Goal: Task Accomplishment & Management: Manage account settings

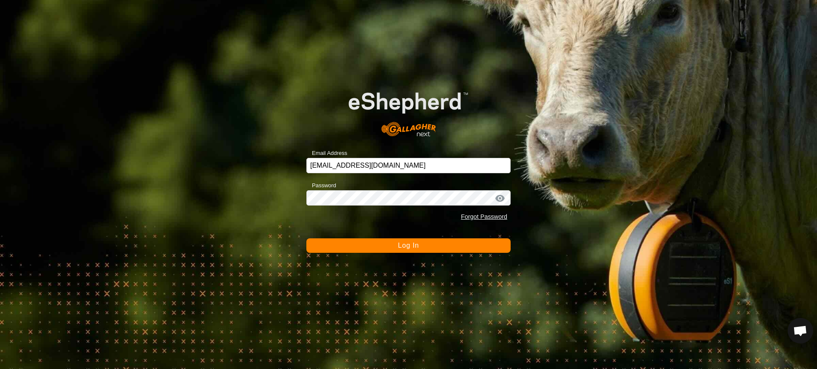
click at [413, 247] on span "Log In" at bounding box center [408, 245] width 21 height 7
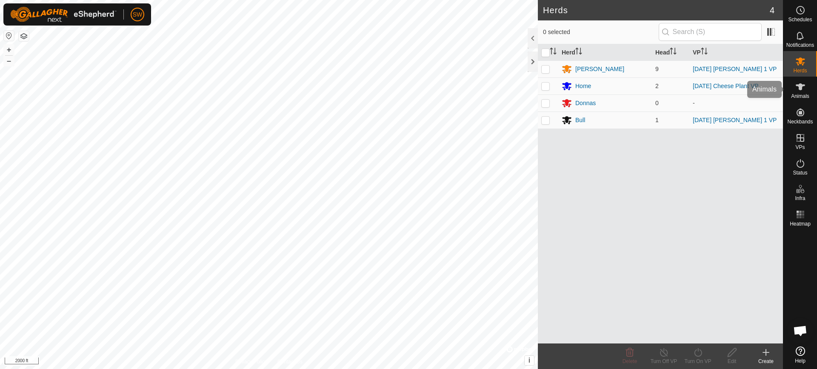
click at [809, 91] on div "Animals" at bounding box center [800, 90] width 34 height 26
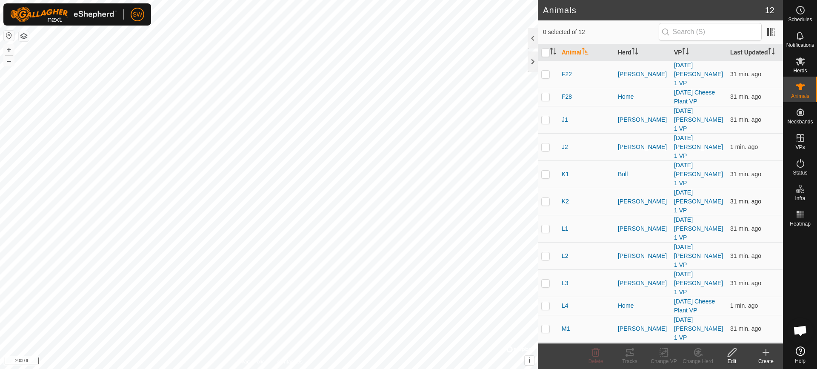
click at [567, 197] on span "K2" at bounding box center [565, 201] width 7 height 9
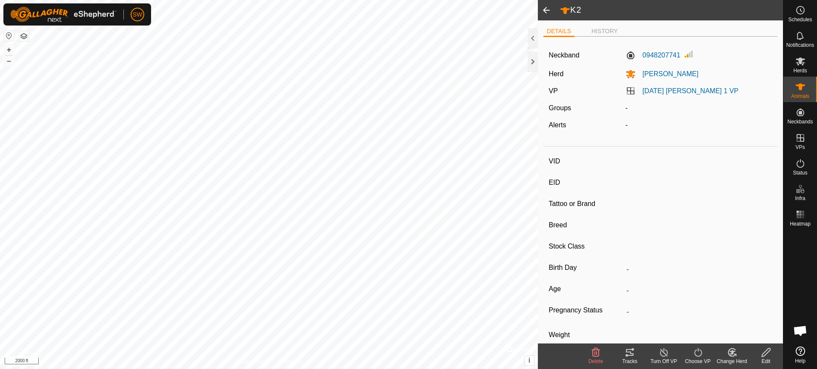
type input "K2"
type input "-"
type input "[PERSON_NAME]"
type input "SP"
type input "-"
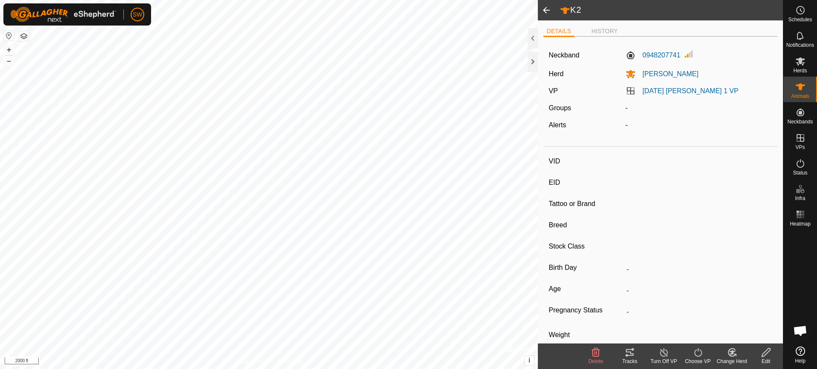
type input "0 kg"
type input "-"
click at [761, 350] on icon at bounding box center [766, 352] width 11 height 10
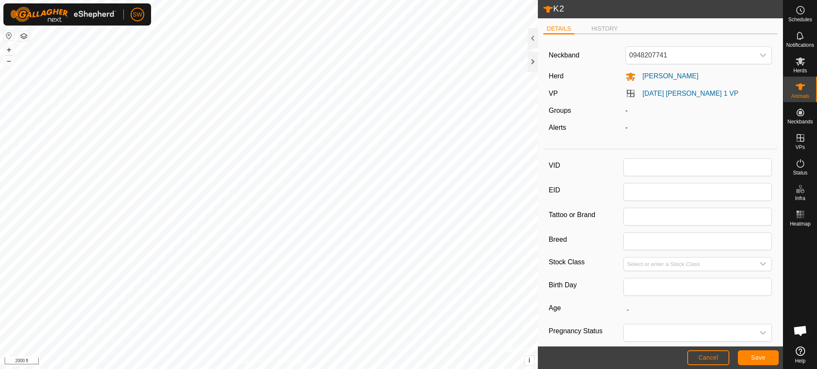
type input "K2"
type input "[PERSON_NAME]"
type input "SP"
type input "0"
click at [564, 75] on div "Herd" at bounding box center [583, 76] width 77 height 11
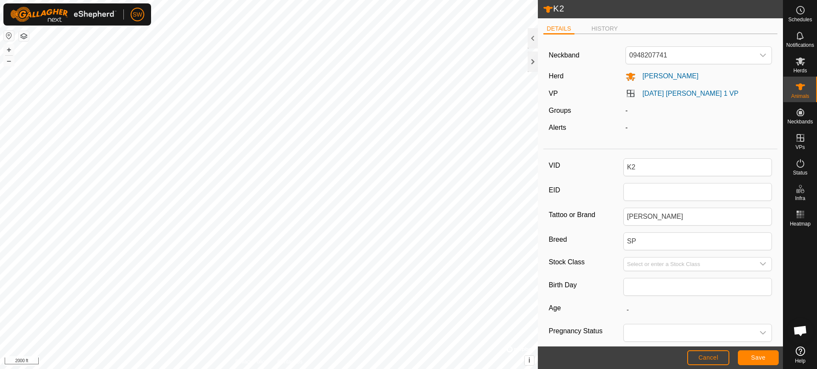
click at [556, 75] on label "Herd" at bounding box center [556, 75] width 15 height 7
click at [648, 77] on span "[PERSON_NAME]" at bounding box center [667, 75] width 63 height 7
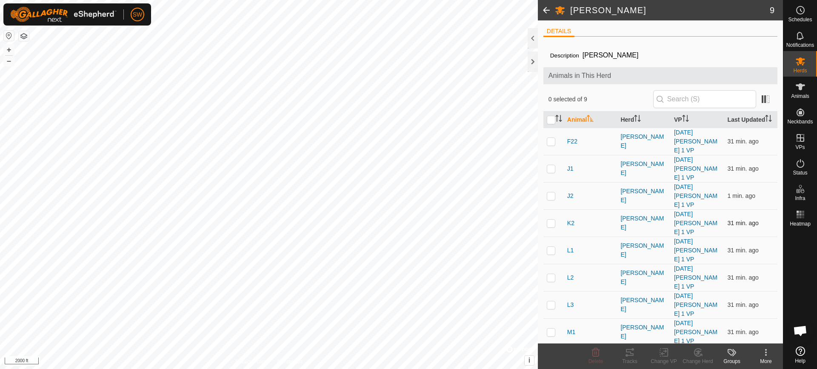
click at [551, 220] on p-checkbox at bounding box center [551, 223] width 9 height 7
click at [695, 355] on icon at bounding box center [697, 352] width 7 height 8
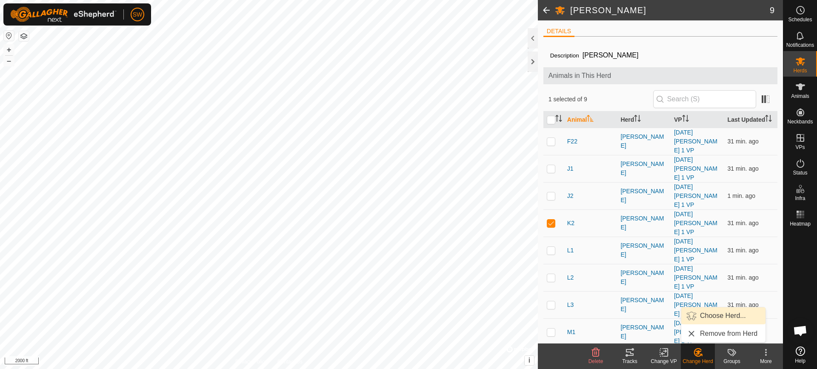
click at [696, 314] on link "Choose Herd..." at bounding box center [723, 315] width 84 height 17
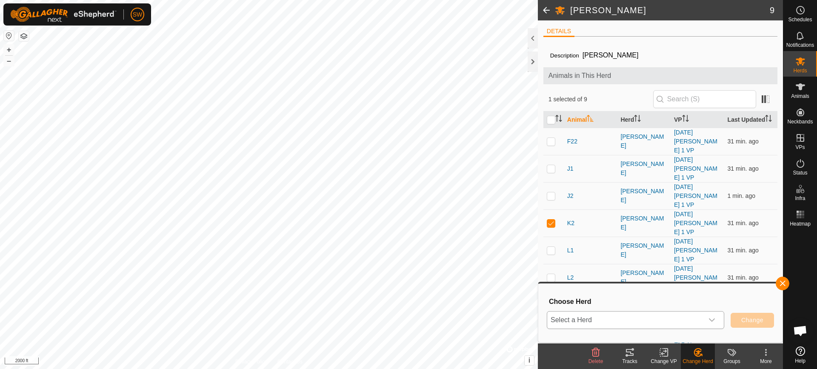
click at [707, 316] on div "dropdown trigger" at bounding box center [711, 319] width 17 height 17
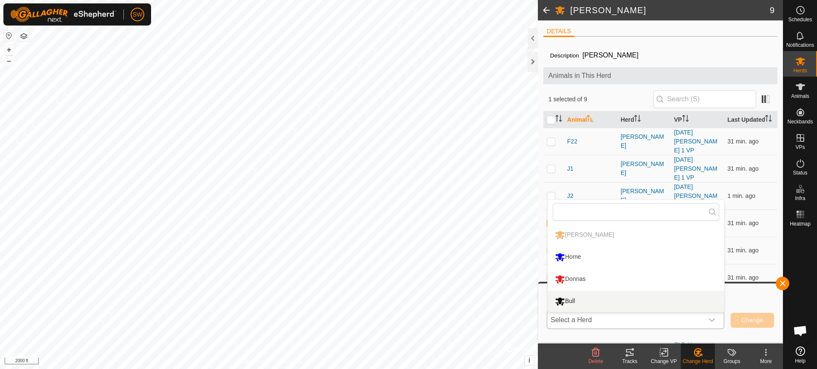
click at [576, 299] on li "Bull" at bounding box center [636, 301] width 177 height 21
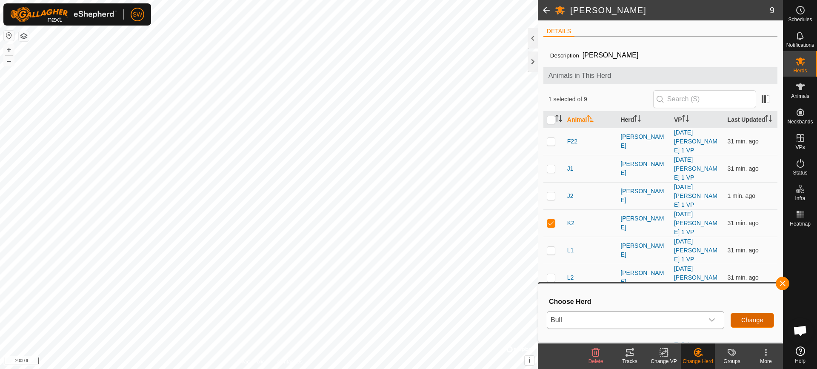
click at [745, 318] on span "Change" at bounding box center [752, 320] width 22 height 7
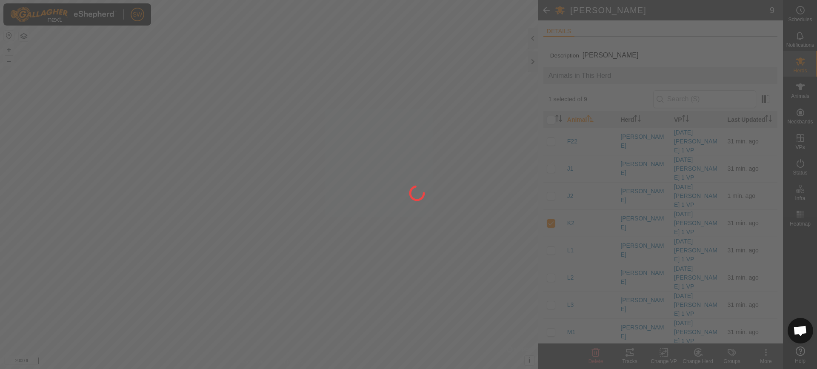
checkbox input "false"
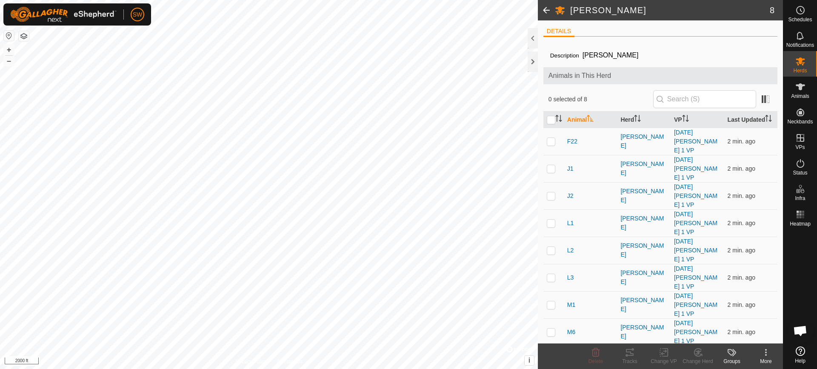
click at [543, 10] on span at bounding box center [546, 10] width 17 height 20
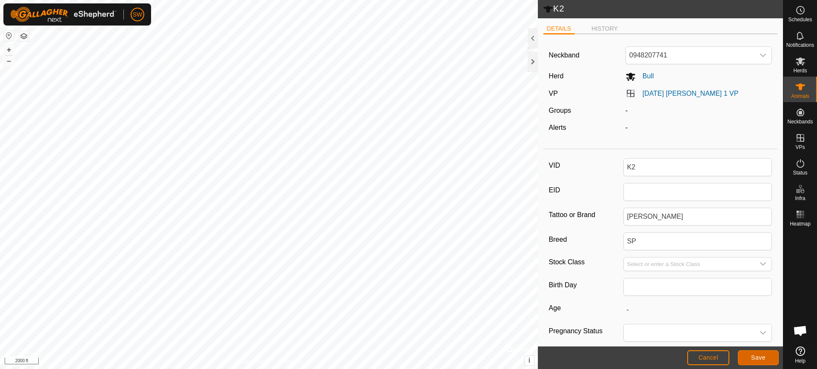
click at [757, 356] on span "Save" at bounding box center [758, 357] width 14 height 7
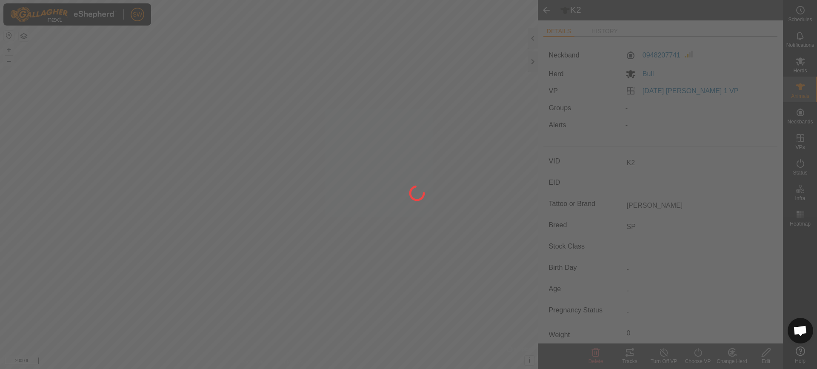
type input "-"
type input "0 kg"
type input "-"
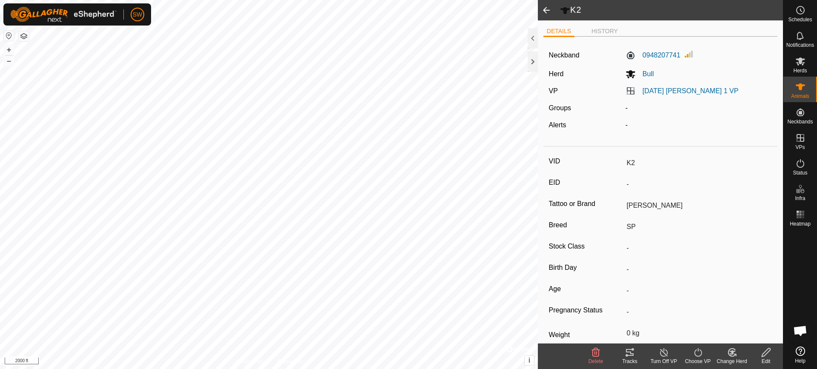
click at [547, 9] on span at bounding box center [546, 10] width 17 height 20
click at [546, 9] on span at bounding box center [546, 10] width 17 height 20
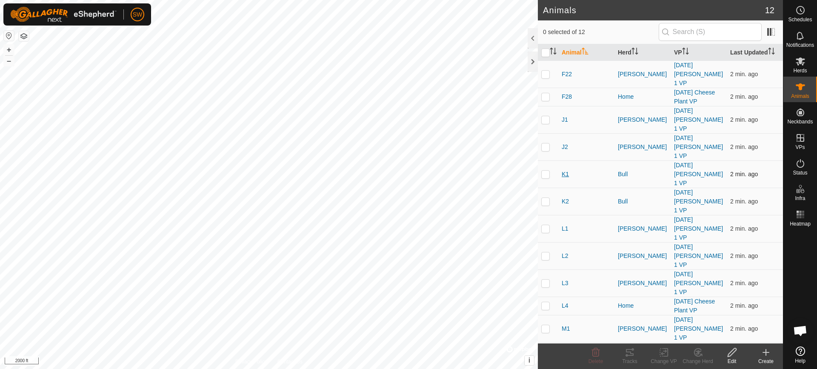
click at [566, 170] on span "K1" at bounding box center [565, 174] width 7 height 9
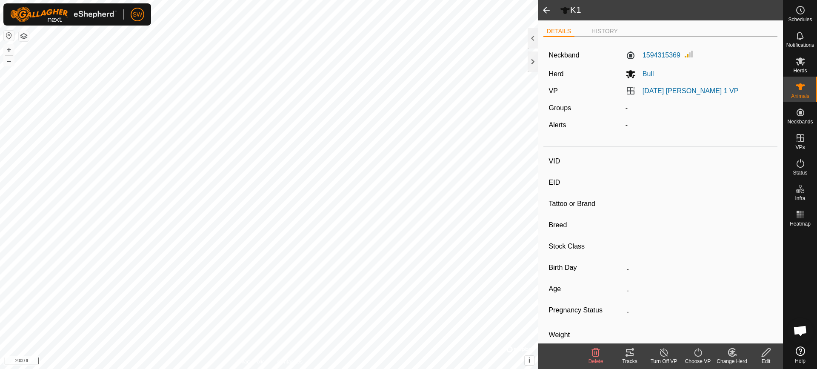
type input "K1"
type input "-"
type input "Brie"
type input "SP"
type input "-"
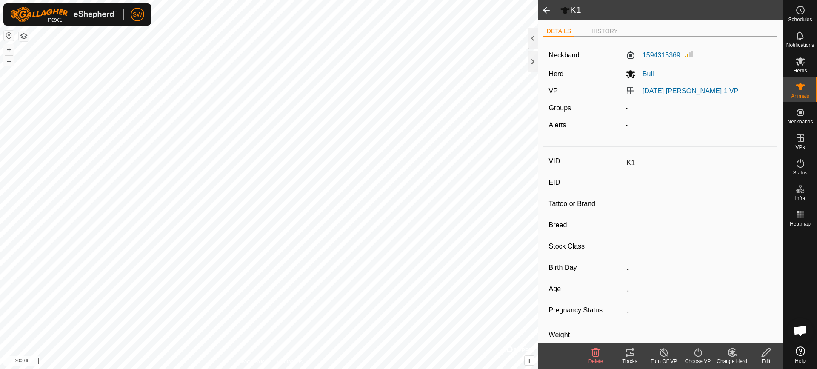
type input "0 kg"
type input "-"
click at [733, 356] on icon at bounding box center [731, 352] width 7 height 8
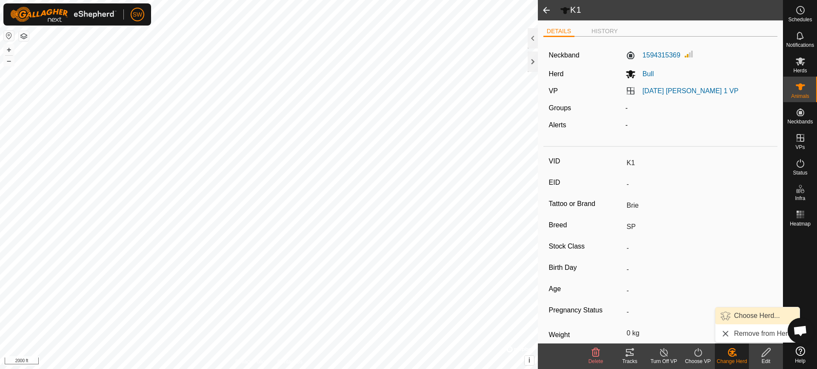
click at [732, 312] on link "Choose Herd..." at bounding box center [757, 315] width 84 height 17
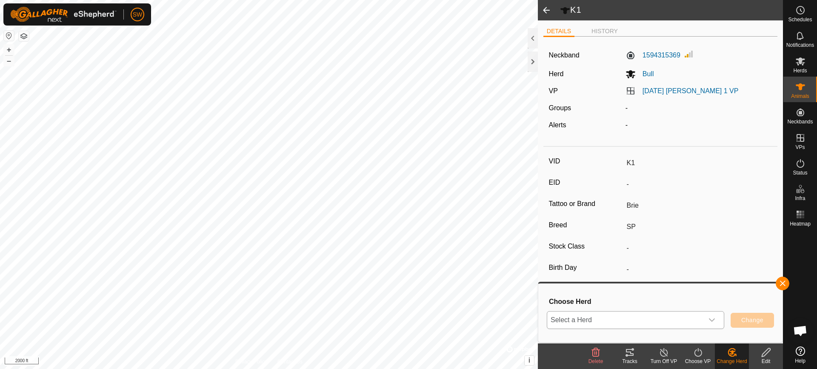
click at [690, 322] on span "Select a Herd" at bounding box center [625, 319] width 156 height 17
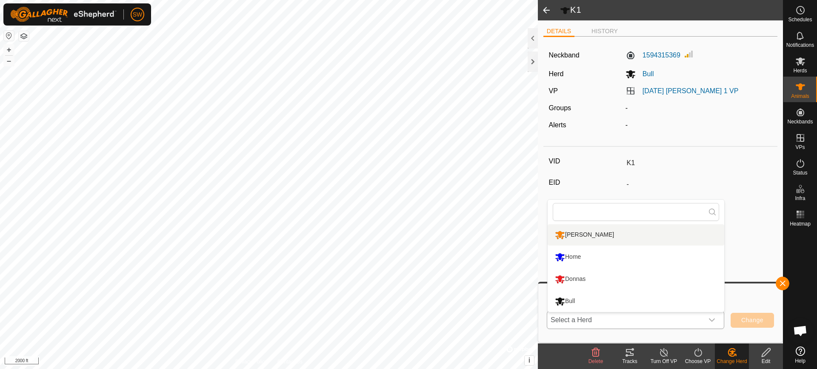
click at [569, 234] on li "[PERSON_NAME]" at bounding box center [636, 234] width 177 height 21
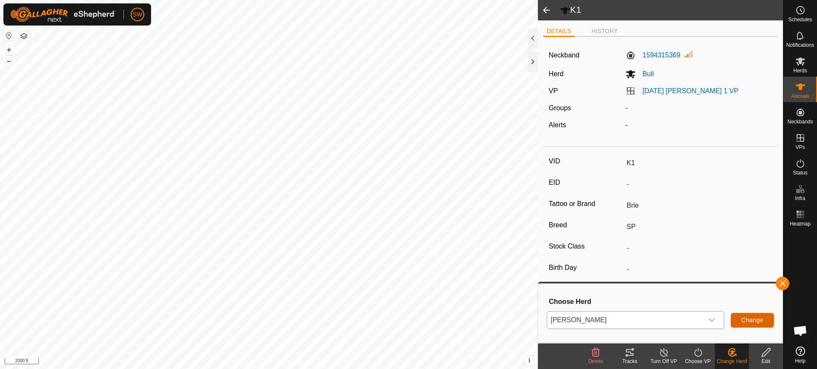
click at [745, 317] on span "Change" at bounding box center [752, 320] width 22 height 7
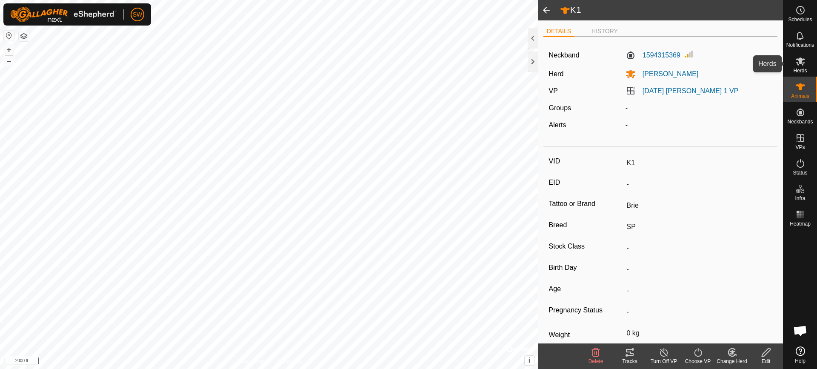
click at [798, 69] on span "Herds" at bounding box center [800, 70] width 14 height 5
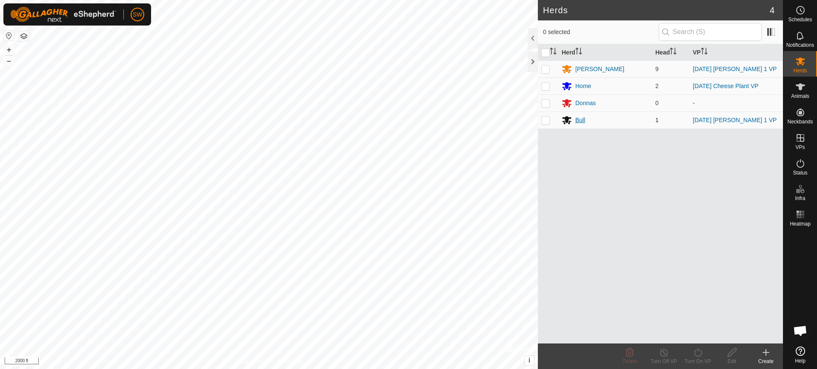
click at [574, 119] on div "Bull" at bounding box center [605, 120] width 87 height 10
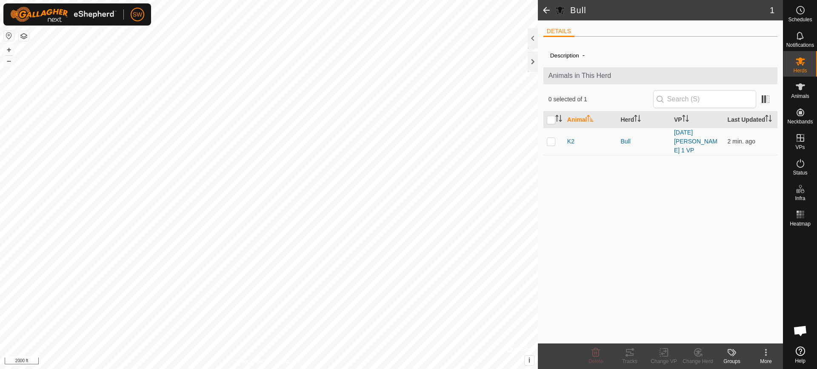
click at [543, 10] on span at bounding box center [546, 10] width 17 height 20
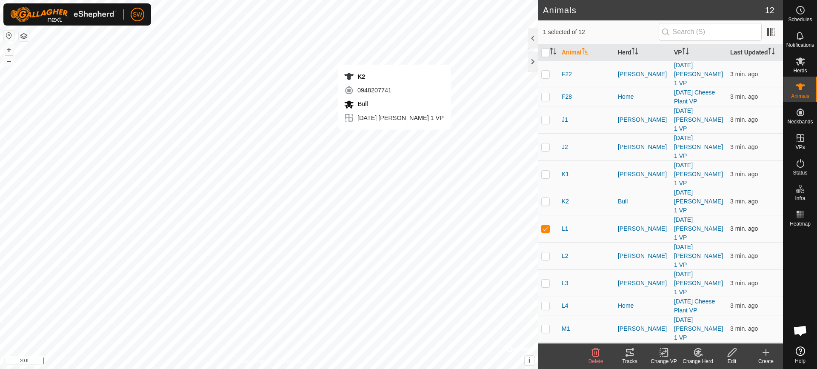
checkbox input "true"
checkbox input "false"
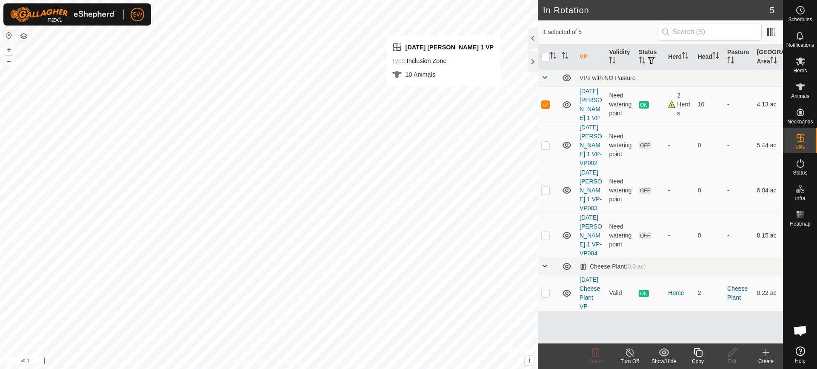
checkbox input "false"
click at [543, 146] on p-checkbox at bounding box center [545, 145] width 9 height 7
checkbox input "false"
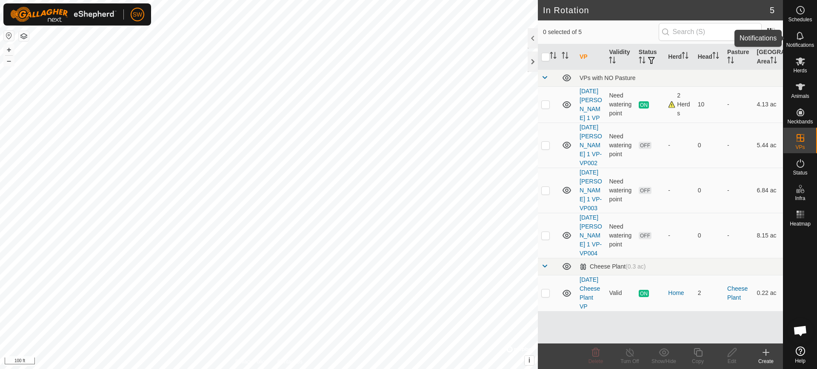
click at [798, 38] on icon at bounding box center [800, 36] width 10 height 10
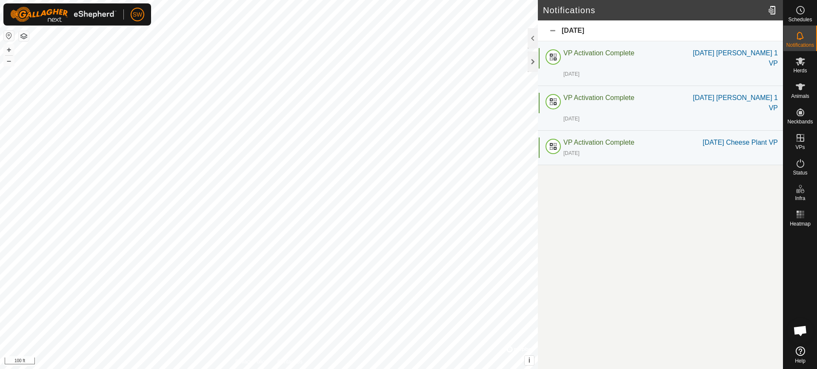
click at [554, 31] on div "[DATE]" at bounding box center [660, 30] width 245 height 21
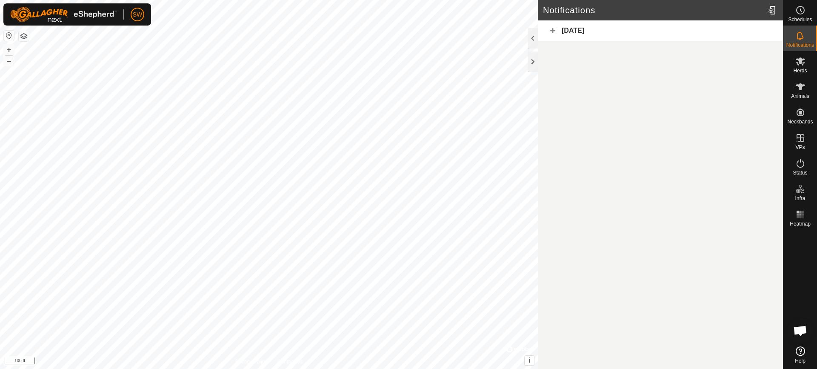
click at [554, 31] on div "[DATE]" at bounding box center [660, 30] width 245 height 21
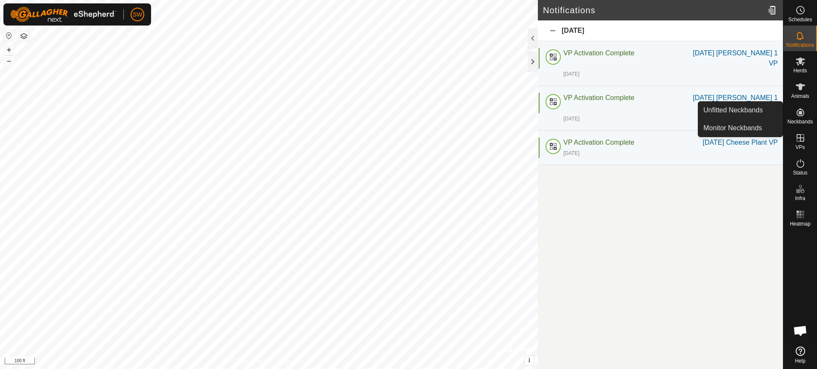
click at [797, 117] on icon at bounding box center [800, 112] width 10 height 10
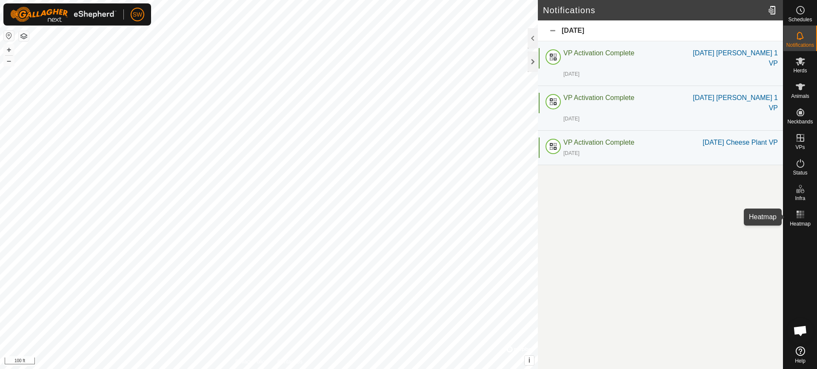
click at [803, 224] on span "Heatmap" at bounding box center [800, 223] width 21 height 5
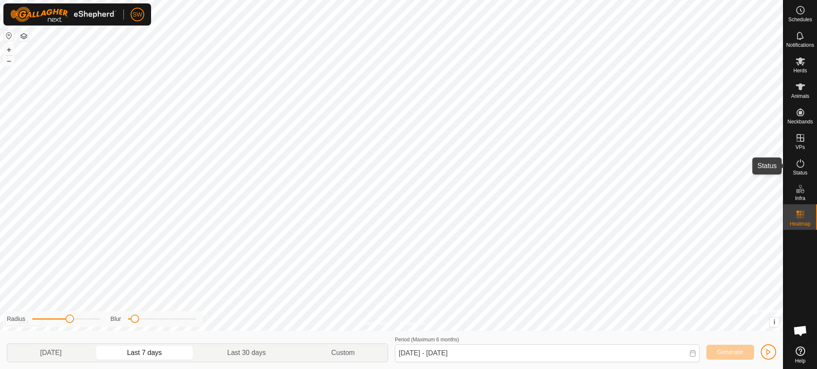
click at [803, 171] on span "Status" at bounding box center [800, 172] width 14 height 5
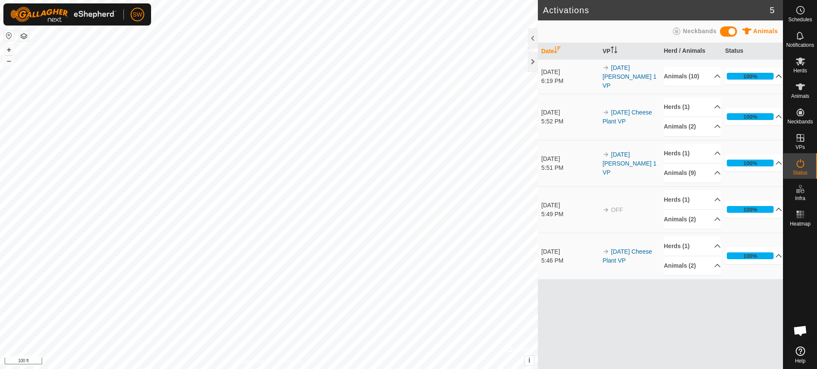
click at [774, 75] on p-accordion-header "100%" at bounding box center [753, 76] width 57 height 17
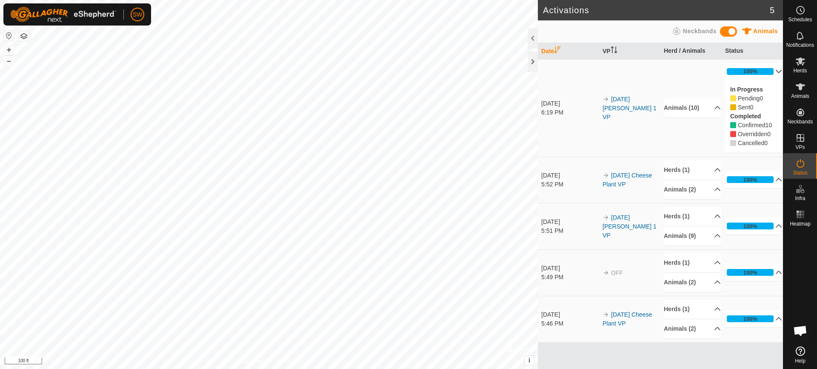
click at [770, 75] on p-accordion-header "100%" at bounding box center [753, 71] width 57 height 17
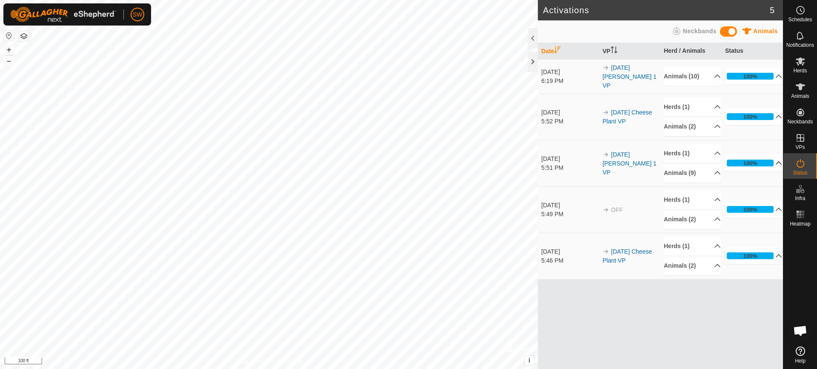
click at [773, 155] on p-accordion-header "100%" at bounding box center [753, 162] width 57 height 17
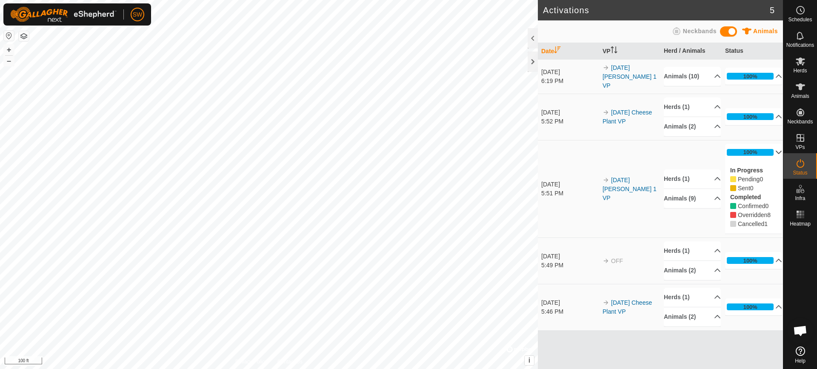
click at [773, 146] on p-accordion-header "100%" at bounding box center [753, 152] width 57 height 17
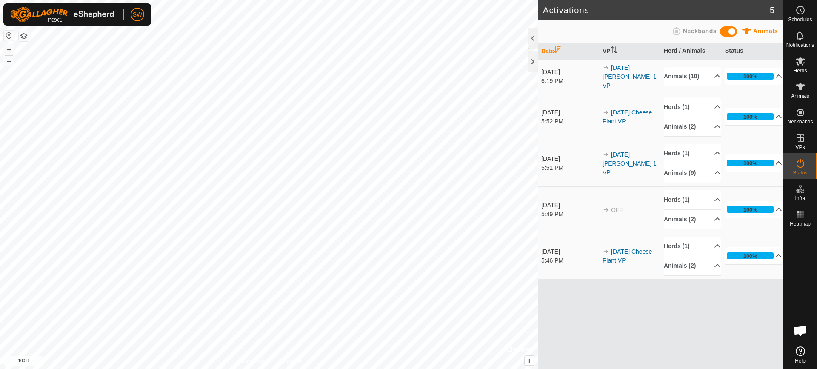
click at [774, 249] on p-accordion-header "100%" at bounding box center [753, 255] width 57 height 17
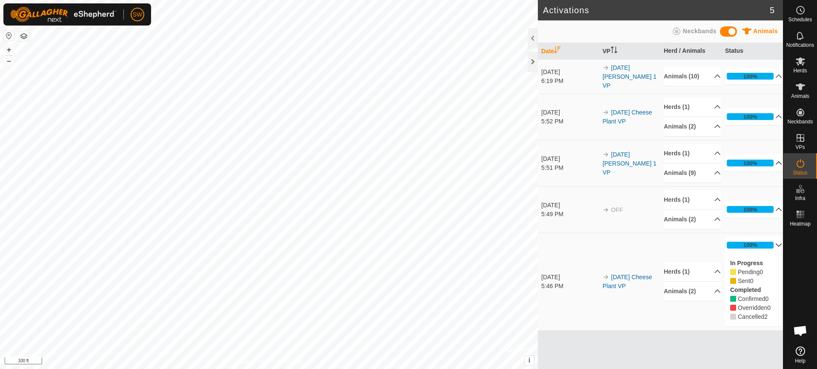
click at [798, 329] on span "Open chat" at bounding box center [800, 331] width 14 height 12
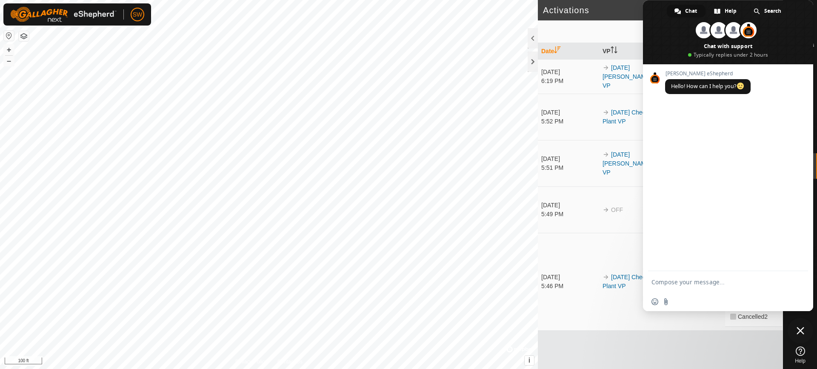
click at [801, 333] on span "Close chat" at bounding box center [800, 331] width 8 height 8
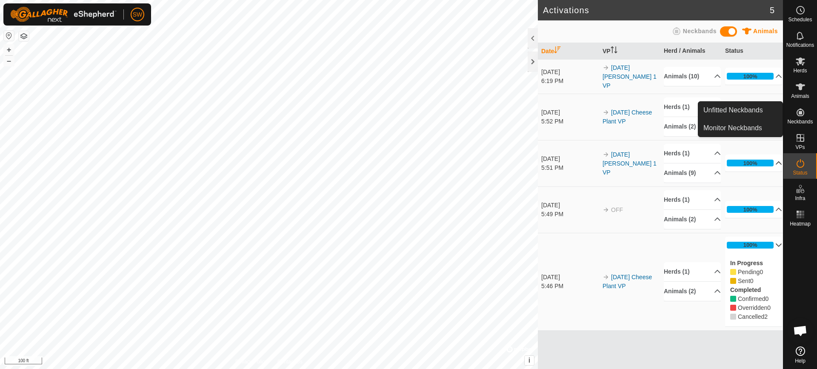
click at [804, 113] on icon at bounding box center [800, 112] width 10 height 10
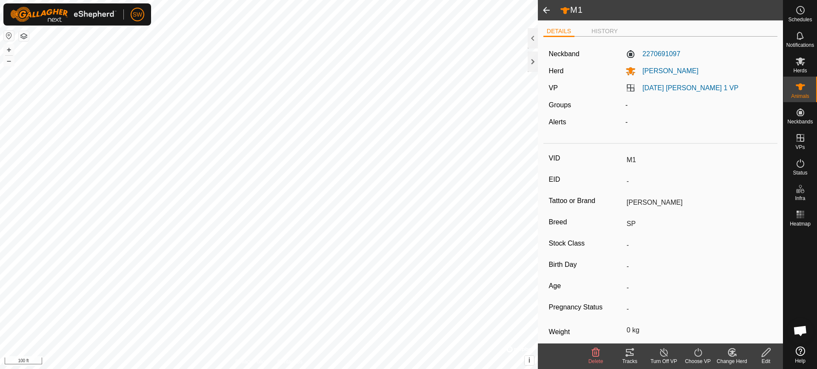
click at [606, 26] on ul "DETAILS HISTORY" at bounding box center [660, 31] width 234 height 11
click at [634, 353] on icon at bounding box center [630, 352] width 10 height 10
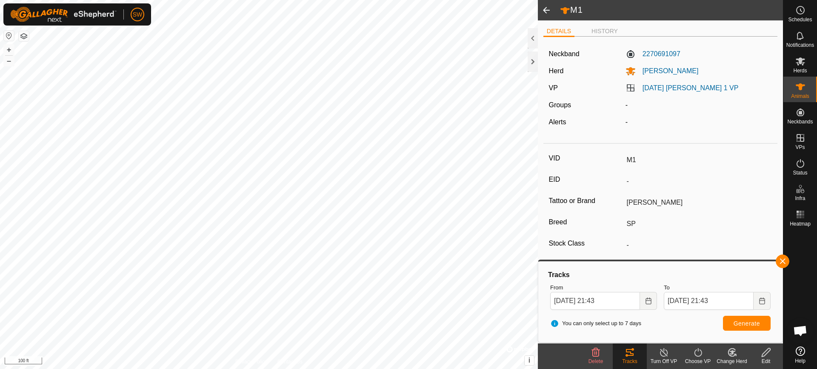
click at [541, 10] on span at bounding box center [546, 10] width 17 height 20
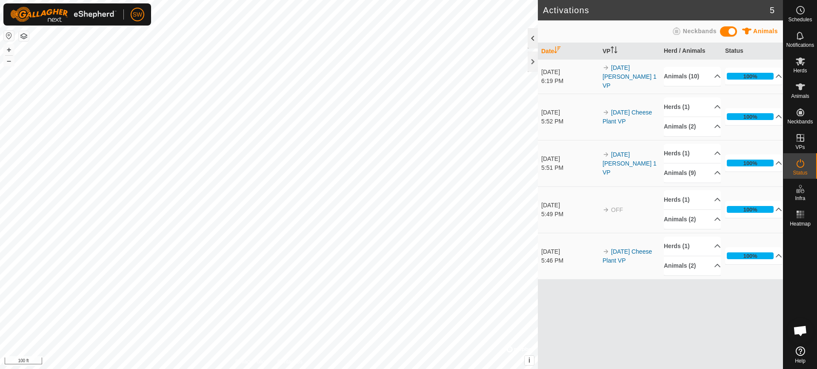
click at [531, 36] on div at bounding box center [533, 38] width 10 height 20
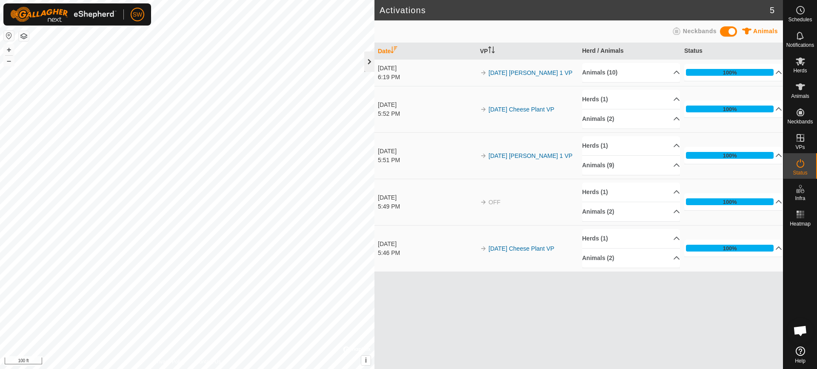
click at [370, 62] on div at bounding box center [369, 61] width 10 height 20
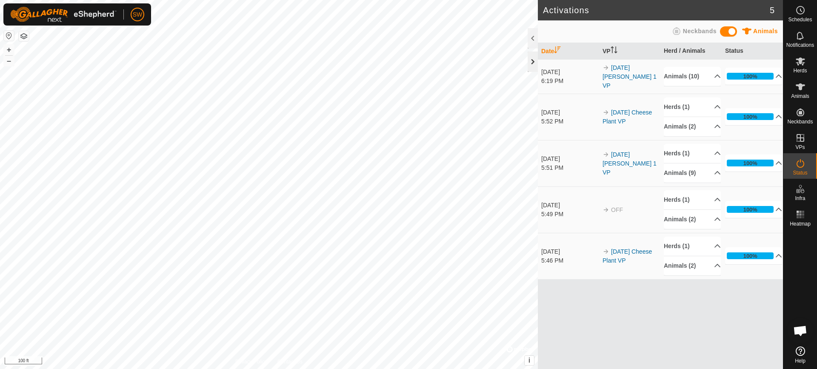
click at [530, 60] on div at bounding box center [533, 61] width 10 height 20
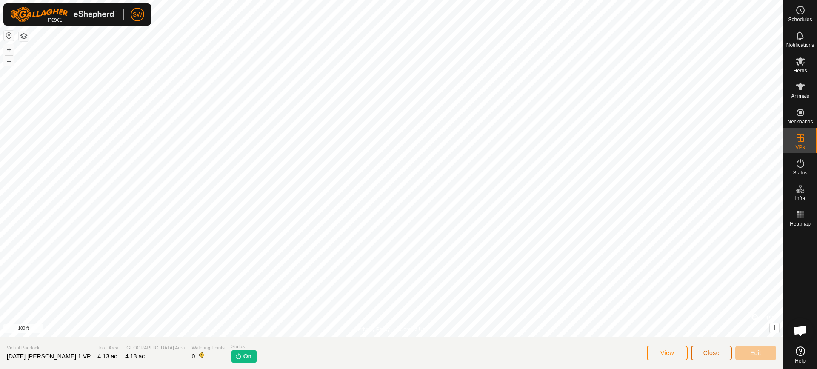
click at [700, 349] on button "Close" at bounding box center [711, 352] width 41 height 15
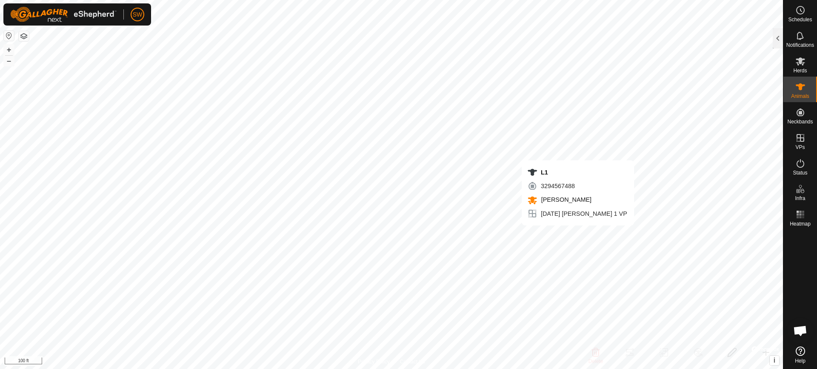
checkbox input "true"
checkbox input "false"
type input "K2"
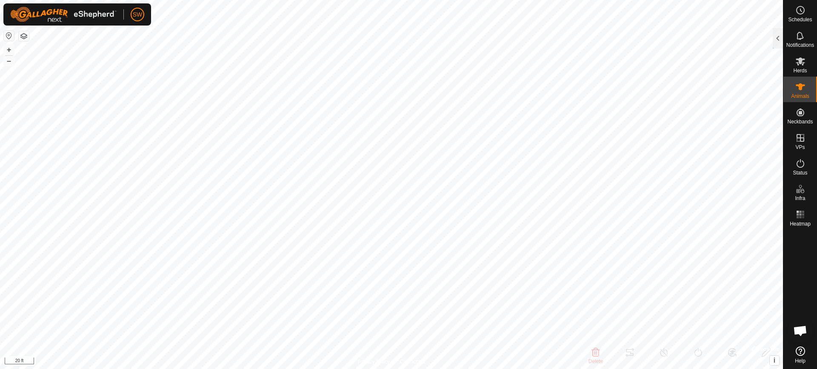
type input "-"
type input "[PERSON_NAME]"
type input "SP"
type input "-"
type input "0 kg"
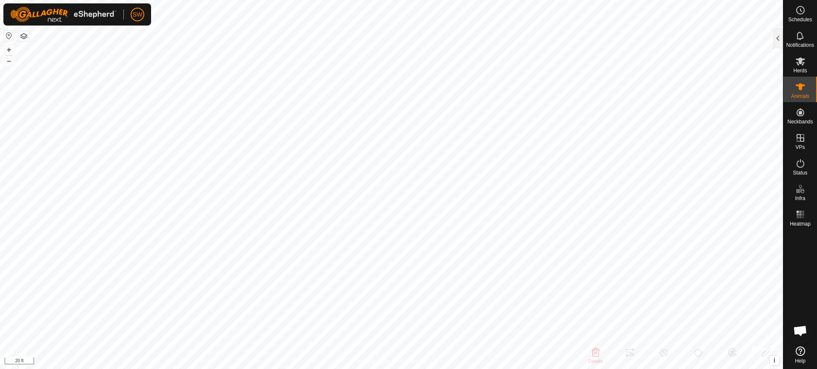
type input "-"
type input "L1"
type input "-"
type input "[PERSON_NAME]"
type input "-"
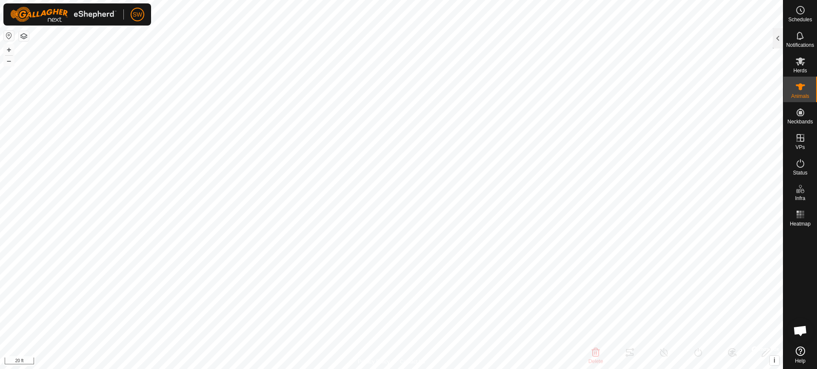
type input "-"
type input "0 kg"
type input "-"
type input "K2"
type input "-"
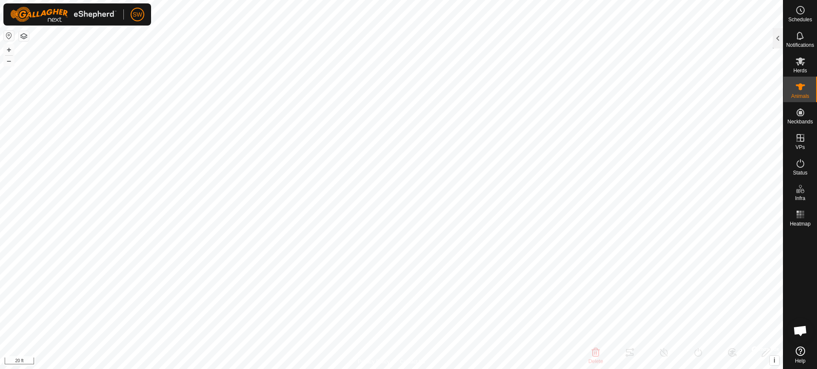
type input "[PERSON_NAME]"
type input "SP"
type input "-"
type input "0 kg"
type input "-"
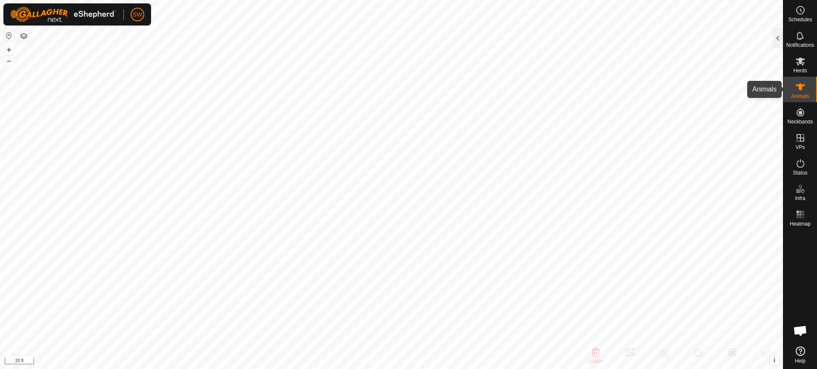
click at [798, 85] on icon at bounding box center [800, 86] width 9 height 7
click at [804, 92] on es-animals-svg-icon at bounding box center [800, 87] width 15 height 14
click at [802, 82] on icon at bounding box center [800, 87] width 10 height 10
click at [801, 64] on icon at bounding box center [800, 61] width 10 height 10
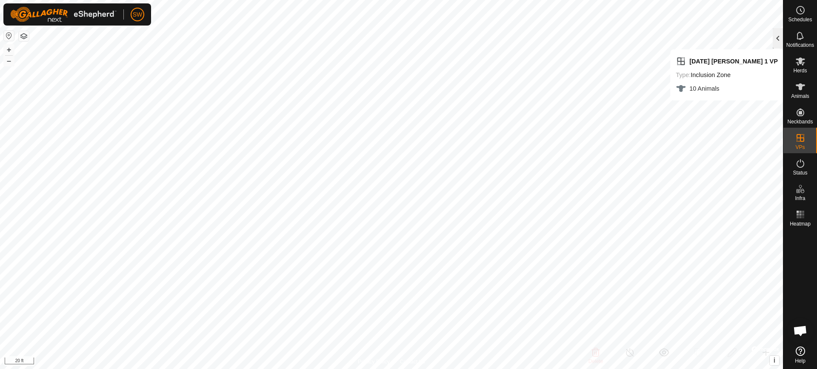
click at [777, 43] on div at bounding box center [778, 38] width 10 height 20
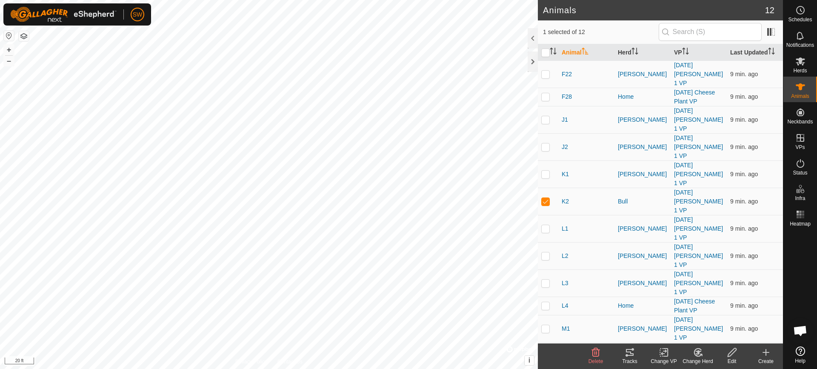
checkbox input "false"
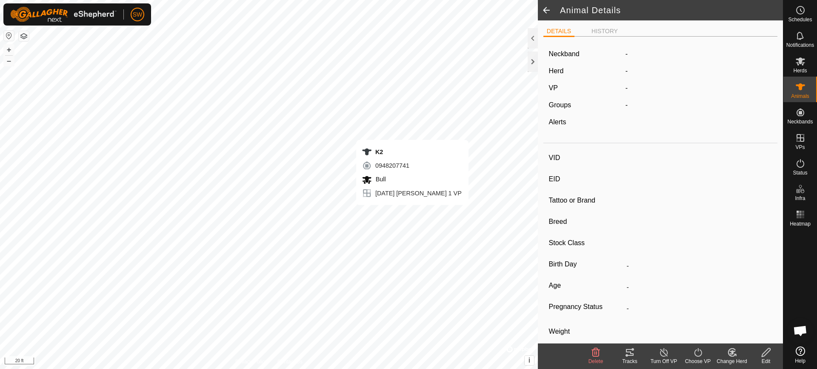
type input "K2"
type input "-"
type input "[PERSON_NAME]"
type input "SP"
type input "-"
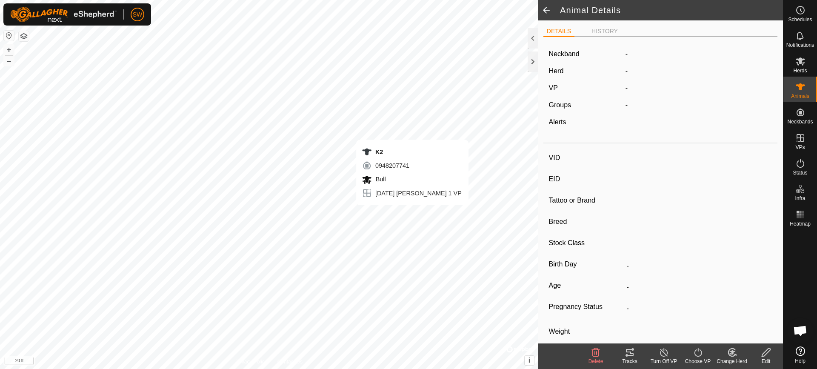
type input "0 kg"
type input "-"
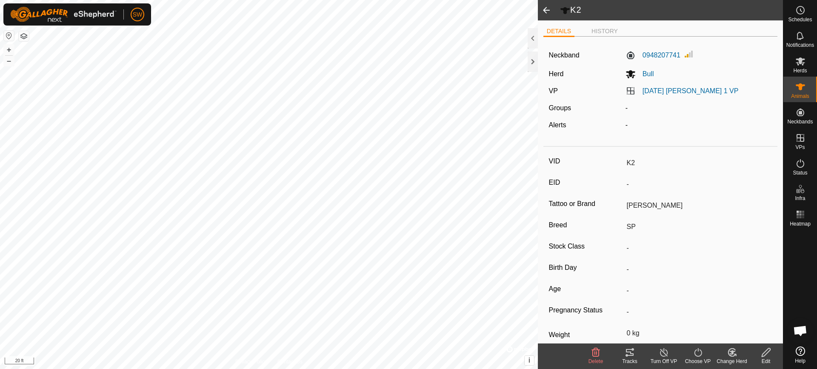
click at [628, 354] on icon at bounding box center [630, 352] width 10 height 10
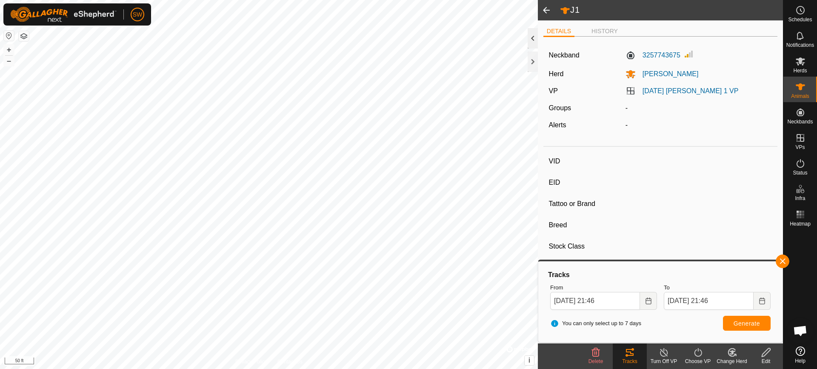
type input "J1"
type input "-"
type input "Blossom"
type input "SP"
type input "-"
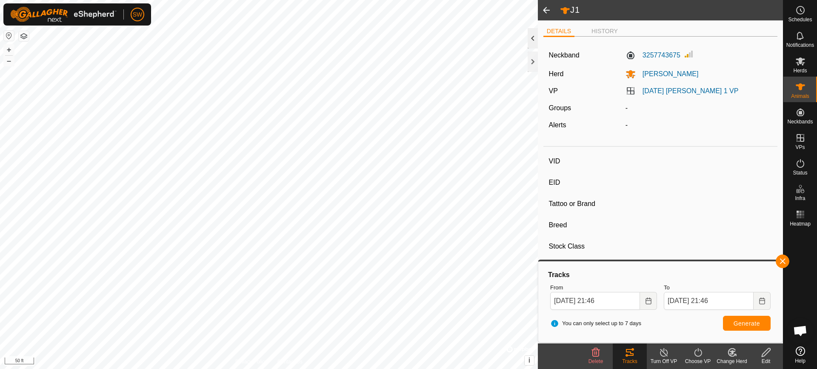
type input "0 kg"
type input "-"
type input "L1"
type input "-"
type input "[PERSON_NAME]"
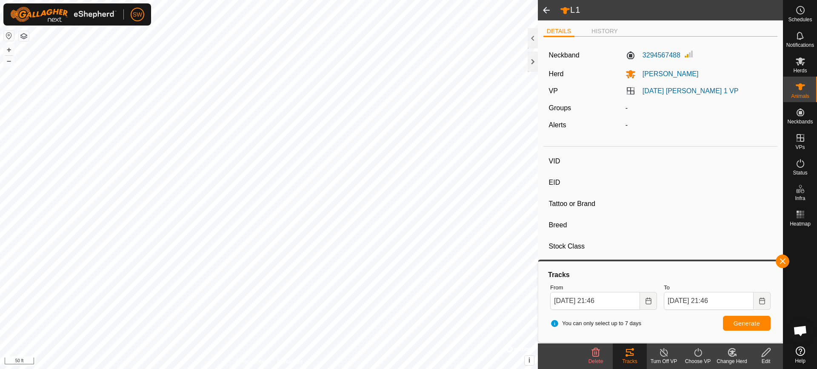
type input "-"
type input "0 kg"
type input "-"
click at [750, 322] on span "Generate" at bounding box center [746, 323] width 26 height 7
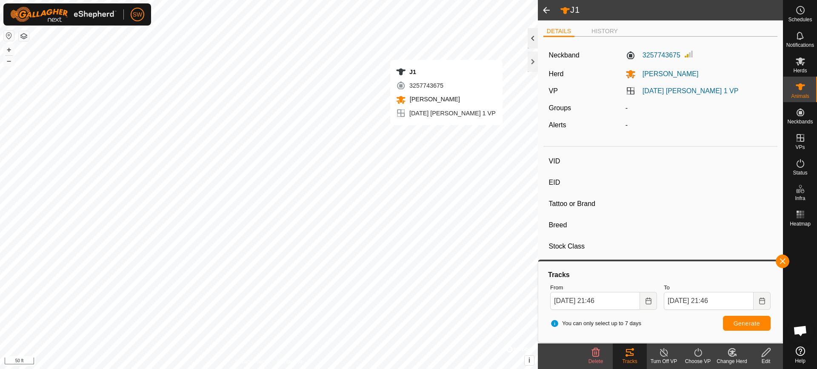
type input "J1"
type input "-"
type input "Blossom"
type input "SP"
type input "-"
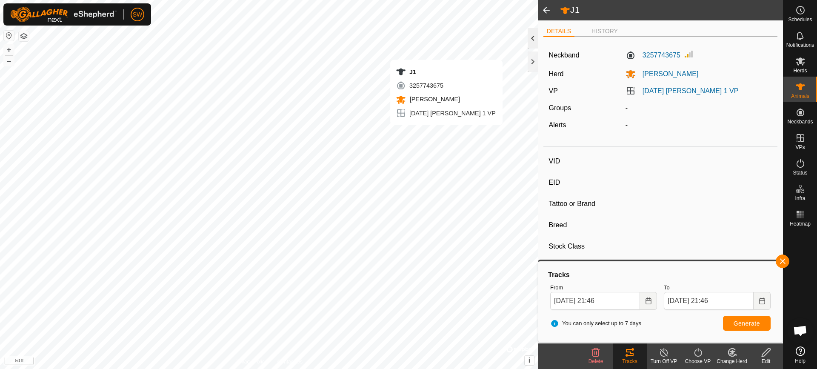
type input "0 kg"
type input "-"
click at [744, 319] on button "Generate" at bounding box center [747, 323] width 48 height 15
click at [542, 13] on span at bounding box center [546, 10] width 17 height 20
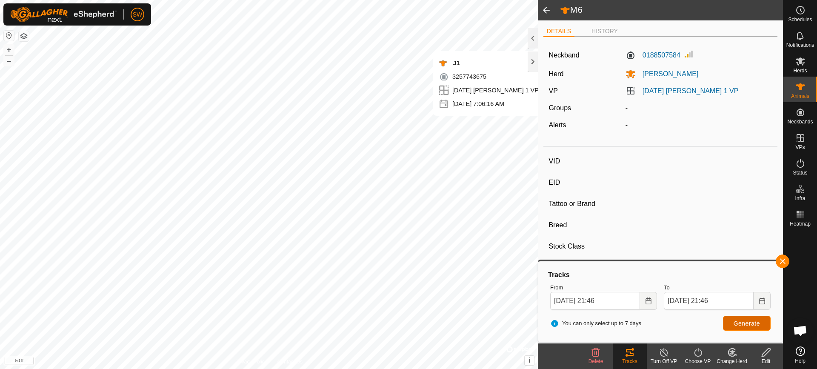
click at [740, 318] on button "Generate" at bounding box center [747, 323] width 48 height 15
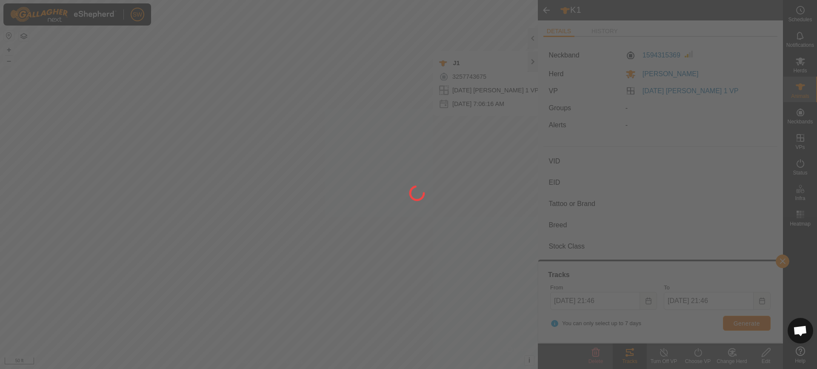
type input "K1"
type input "-"
type input "Brie"
type input "SP"
type input "-"
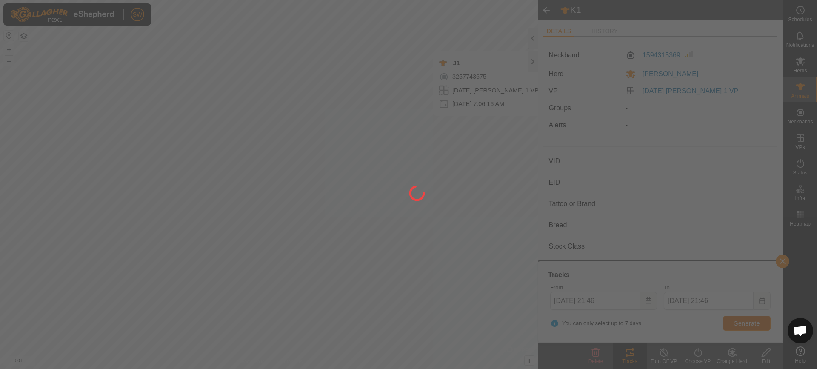
type input "0 kg"
type input "-"
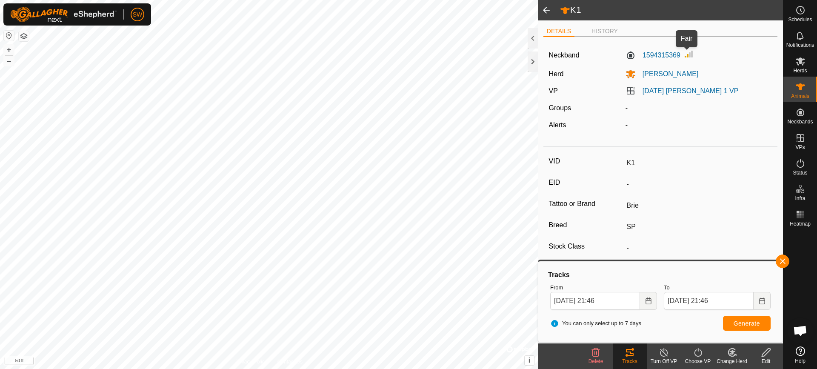
click at [688, 51] on img at bounding box center [689, 54] width 10 height 10
click at [686, 57] on img at bounding box center [689, 54] width 10 height 10
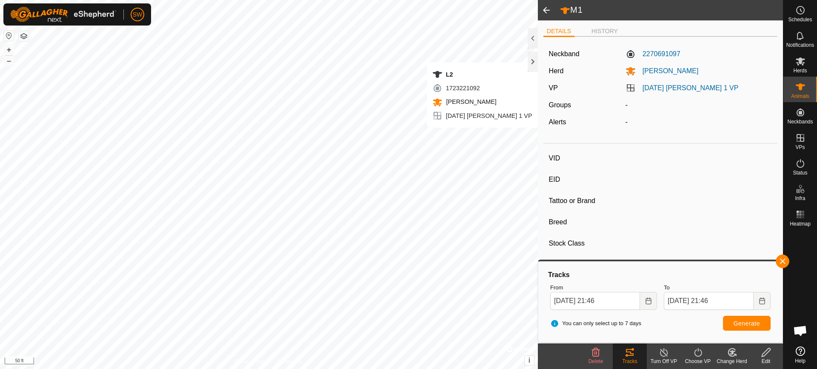
type input "M1"
type input "-"
type input "[PERSON_NAME]"
type input "SP"
type input "-"
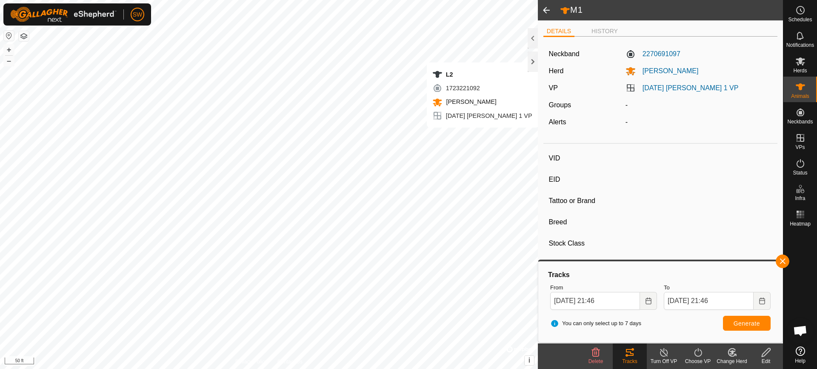
type input "0 kg"
type input "-"
click at [602, 28] on li "HISTORY" at bounding box center [604, 32] width 33 height 10
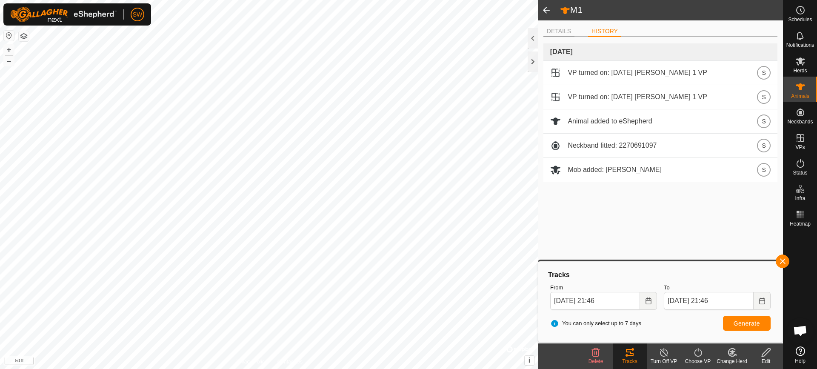
click at [555, 33] on li "DETAILS" at bounding box center [558, 32] width 31 height 10
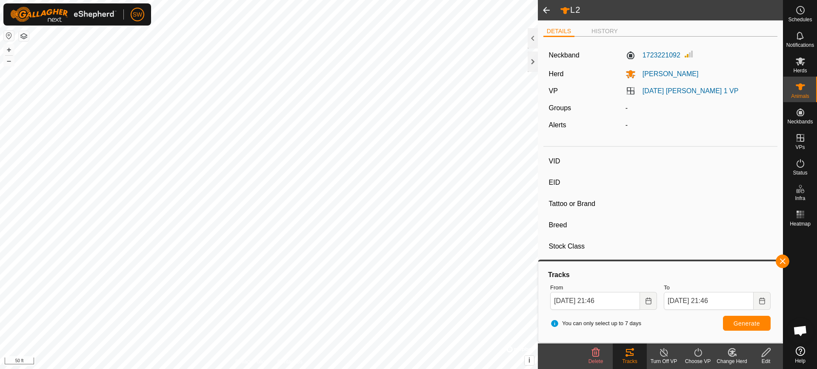
type input "L2"
type input "-"
type input "Beauty"
type input "SP"
type input "-"
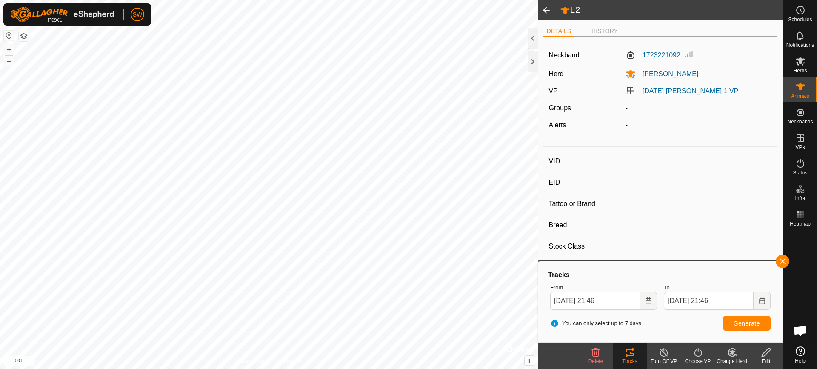
type input "0 kg"
type input "-"
type input "F22"
type input "-"
type input "[PERSON_NAME]"
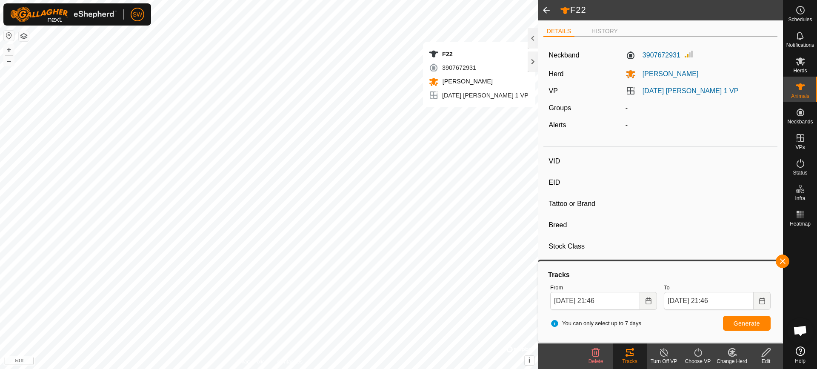
type input "SP"
type input "-"
type input "0 kg"
type input "-"
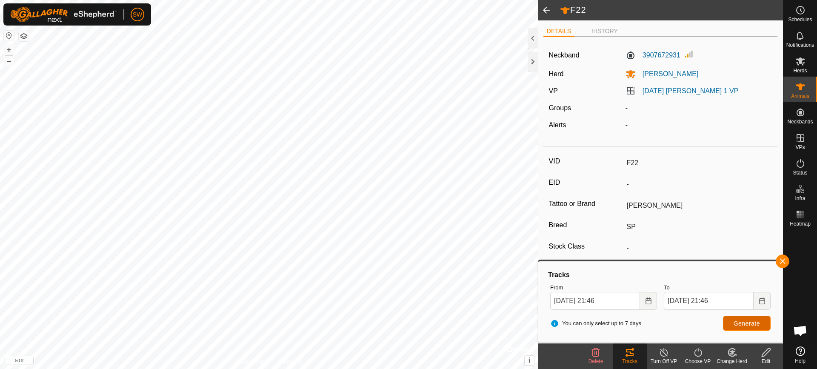
click at [748, 323] on span "Generate" at bounding box center [746, 323] width 26 height 7
click at [547, 11] on span at bounding box center [546, 10] width 17 height 20
click at [543, 6] on span at bounding box center [546, 10] width 17 height 20
click at [544, 10] on span at bounding box center [546, 10] width 17 height 20
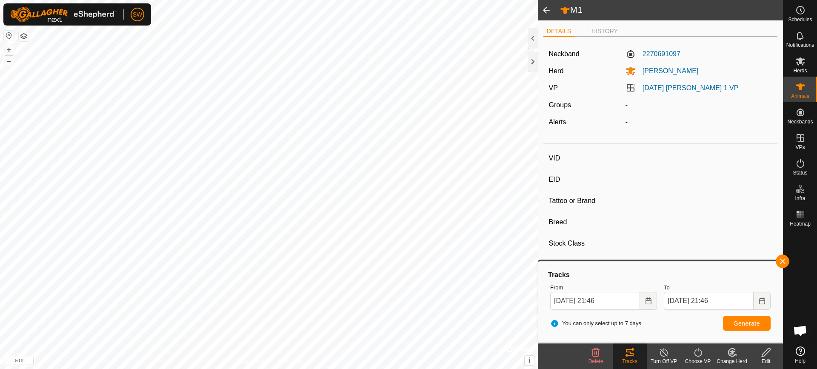
click at [544, 10] on span at bounding box center [546, 10] width 17 height 20
click at [801, 63] on icon at bounding box center [800, 61] width 9 height 8
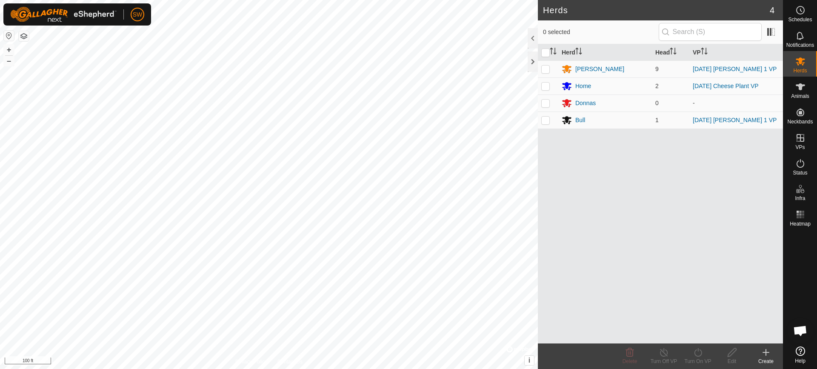
click at [24, 38] on button "button" at bounding box center [24, 36] width 10 height 10
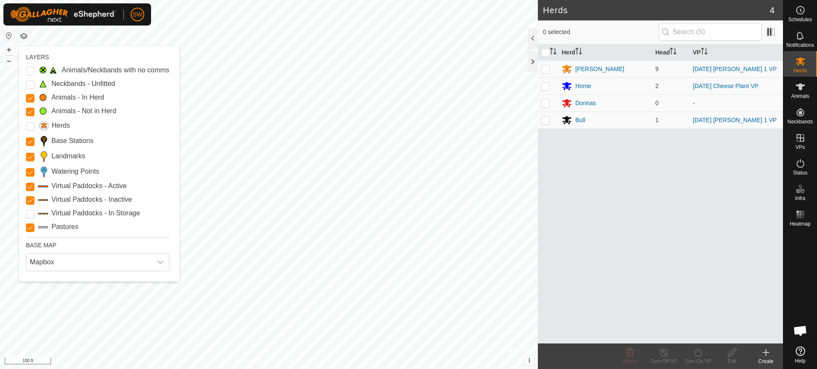
click at [12, 34] on button "button" at bounding box center [9, 36] width 10 height 10
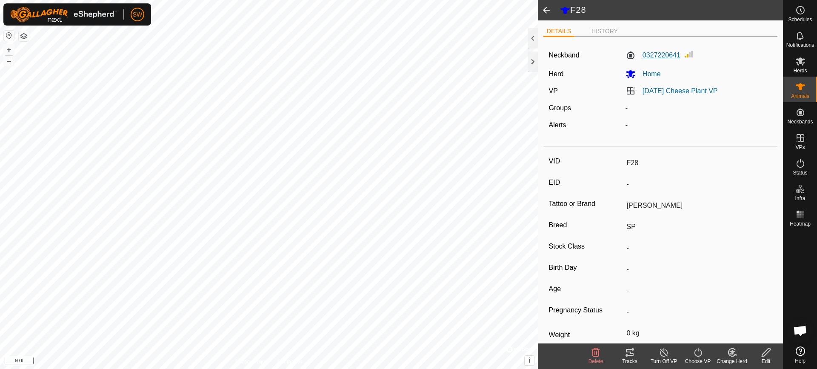
click at [627, 53] on label "0327220641" at bounding box center [652, 55] width 55 height 10
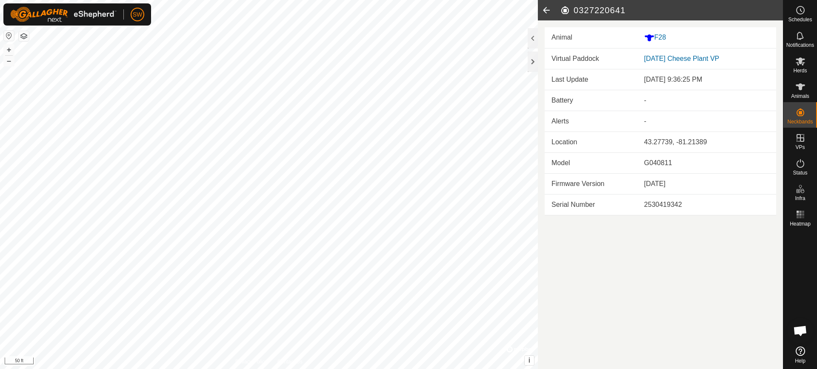
drag, startPoint x: 565, startPoint y: 105, endPoint x: 598, endPoint y: 93, distance: 34.7
click at [565, 104] on td "Battery" at bounding box center [591, 100] width 93 height 21
click at [647, 100] on div "-" at bounding box center [706, 100] width 125 height 10
click at [639, 122] on td "-" at bounding box center [706, 121] width 139 height 21
click at [547, 11] on icon at bounding box center [546, 10] width 17 height 20
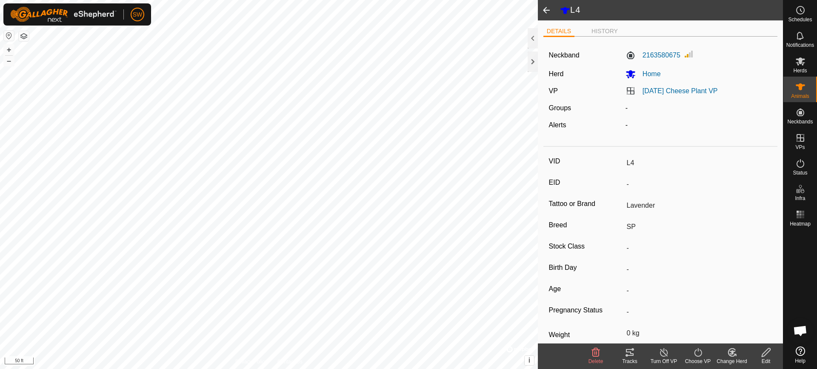
click at [630, 348] on icon at bounding box center [630, 352] width 10 height 10
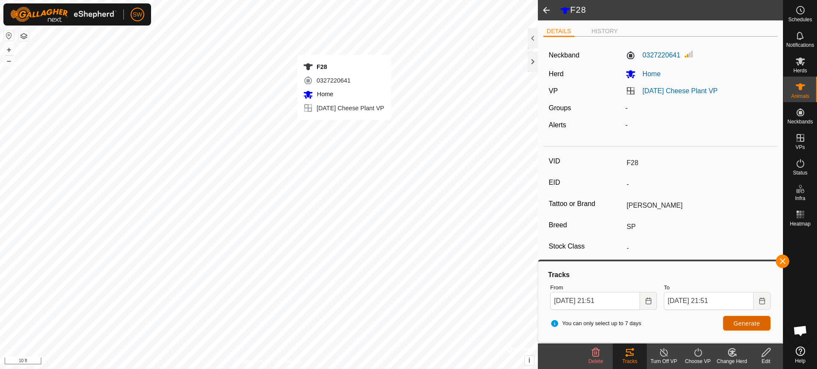
click at [744, 324] on span "Generate" at bounding box center [746, 323] width 26 height 7
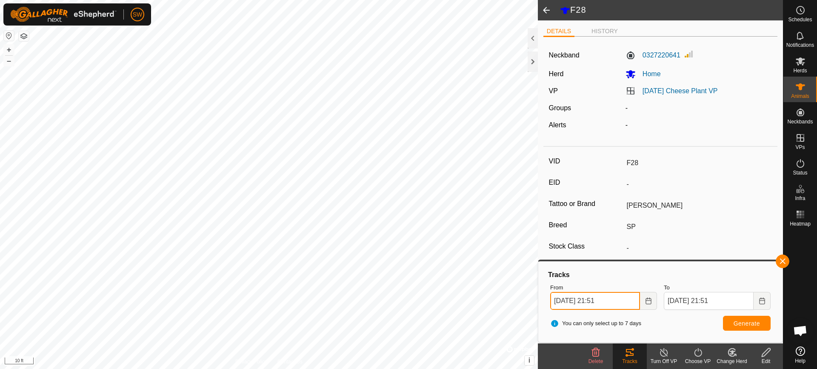
click at [601, 299] on input "[DATE] 21:51" at bounding box center [595, 301] width 90 height 18
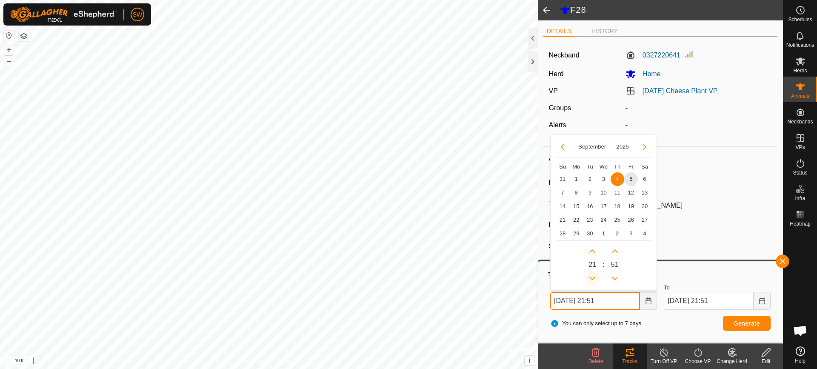
click at [593, 279] on button "Previous Hour" at bounding box center [592, 278] width 14 height 14
click at [593, 279] on icon "Previous Hour" at bounding box center [592, 278] width 7 height 7
click at [593, 279] on button "Previous Hour" at bounding box center [592, 278] width 14 height 14
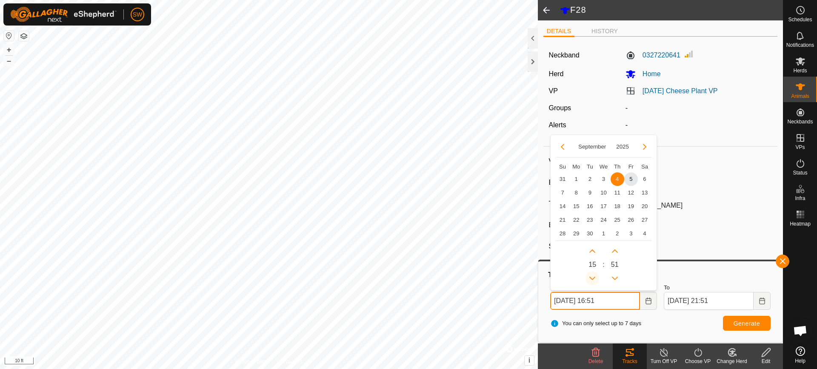
click at [593, 279] on icon "Previous Hour" at bounding box center [592, 278] width 7 height 7
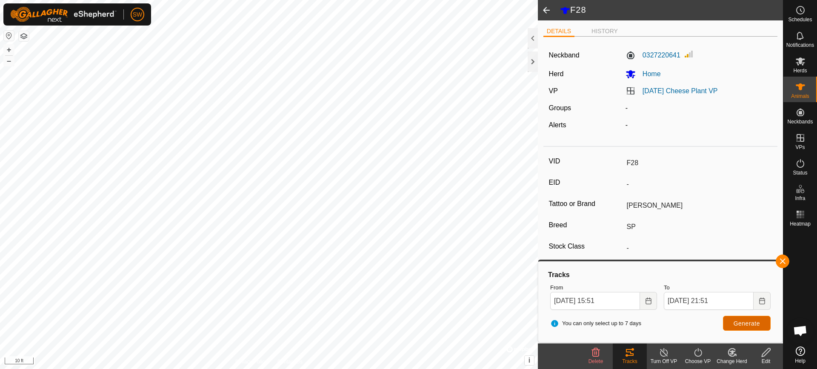
click at [738, 321] on span "Generate" at bounding box center [746, 323] width 26 height 7
click at [741, 324] on span "Generate" at bounding box center [746, 323] width 26 height 7
click at [160, 47] on link "Settings" at bounding box center [176, 50] width 84 height 14
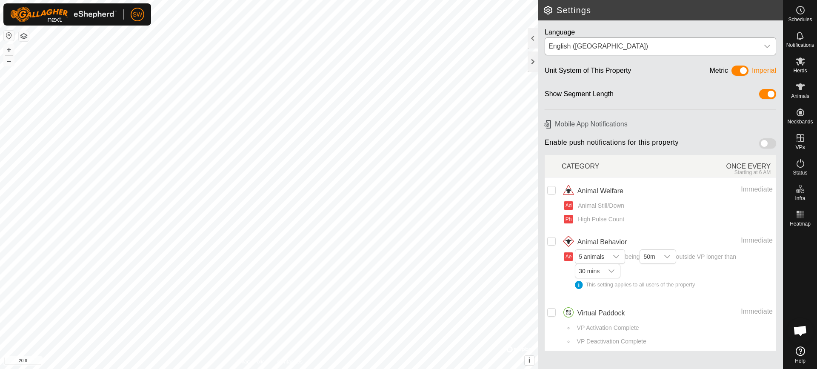
click at [767, 47] on icon "dropdown trigger" at bounding box center [767, 46] width 6 height 3
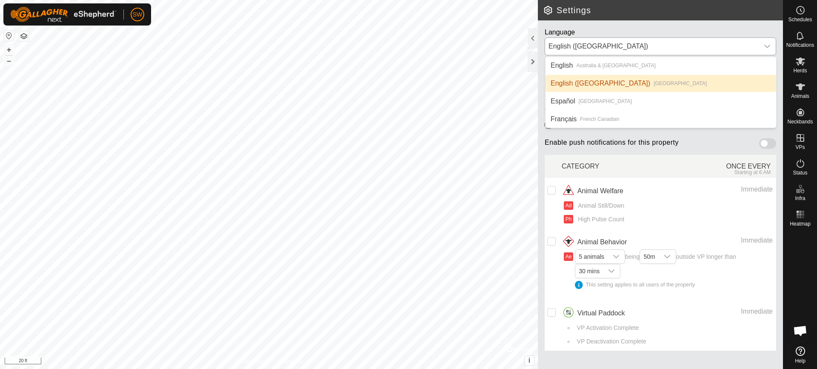
click at [578, 84] on li "English ([GEOGRAPHIC_DATA]) [GEOGRAPHIC_DATA]" at bounding box center [660, 83] width 231 height 17
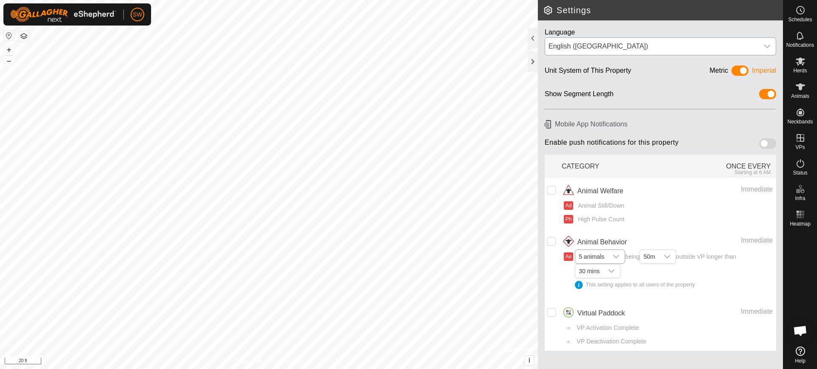
click at [615, 254] on icon "dropdown trigger" at bounding box center [616, 256] width 7 height 7
click at [582, 271] on li "1 animal" at bounding box center [600, 272] width 49 height 15
click at [551, 242] on input "checkbox" at bounding box center [551, 241] width 9 height 9
click at [743, 168] on div "ONCE EVERY Starting at 6 AM" at bounding box center [722, 166] width 107 height 19
click at [754, 181] on td "Animal Welfare Immediate Ad Animal Still/Down Ph High Pulse Count" at bounding box center [669, 202] width 214 height 51
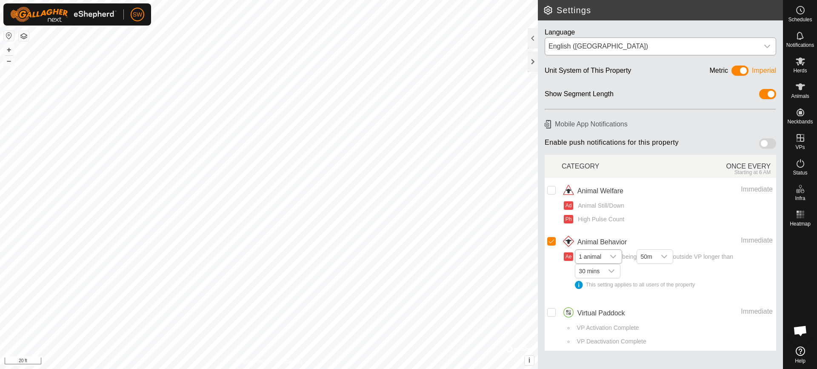
click at [771, 167] on div "ONCE EVERY Starting at 6 AM" at bounding box center [722, 166] width 107 height 19
click at [768, 141] on span at bounding box center [767, 143] width 17 height 10
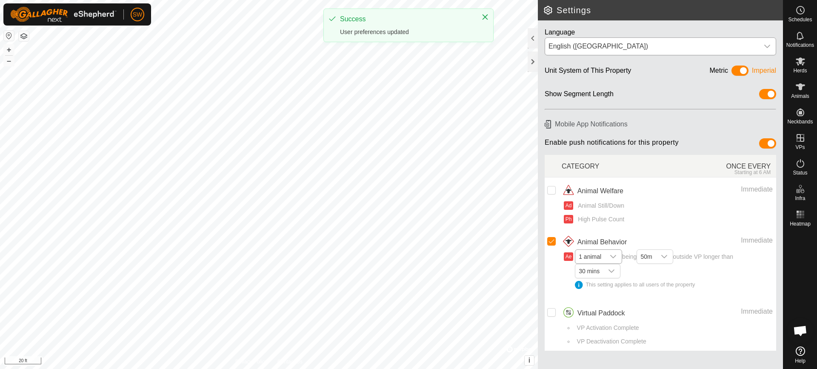
click at [763, 145] on span at bounding box center [767, 143] width 17 height 10
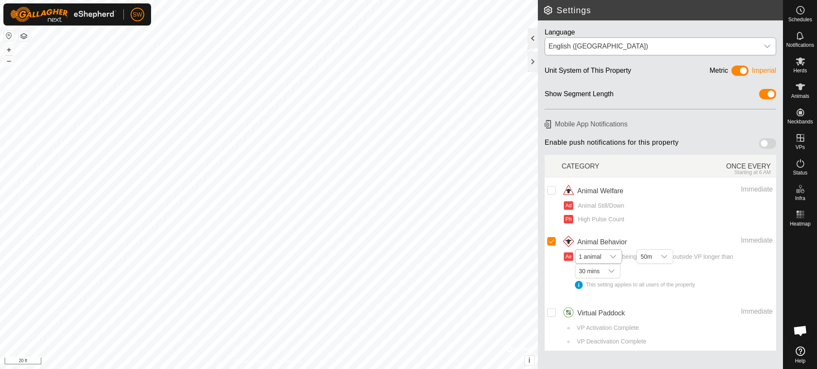
click at [534, 39] on div at bounding box center [533, 38] width 10 height 20
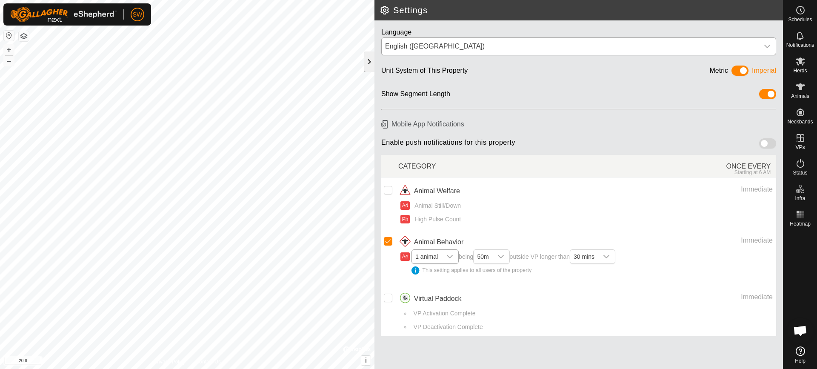
click at [370, 63] on div at bounding box center [369, 61] width 10 height 20
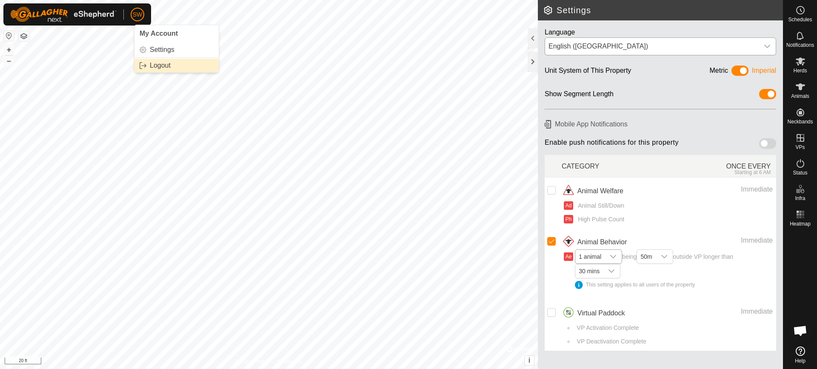
click at [148, 68] on link "Logout" at bounding box center [176, 66] width 84 height 14
